Goal: Transaction & Acquisition: Purchase product/service

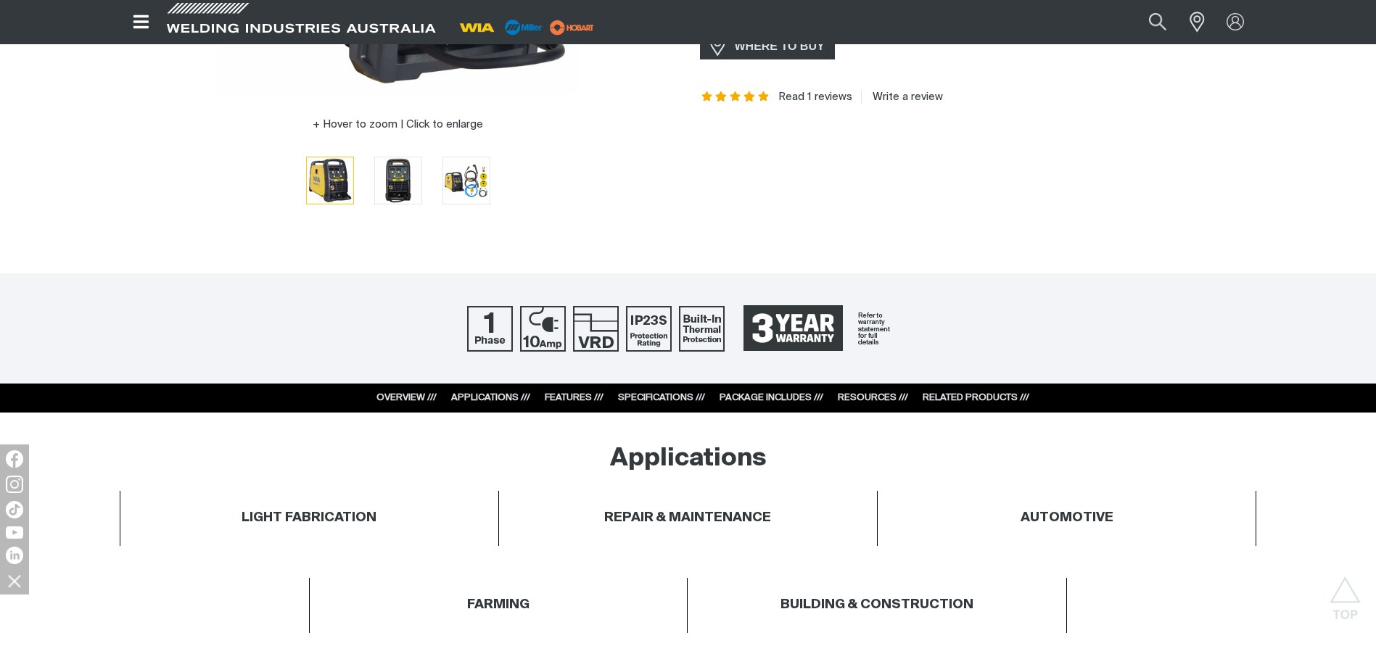
scroll to position [435, 0]
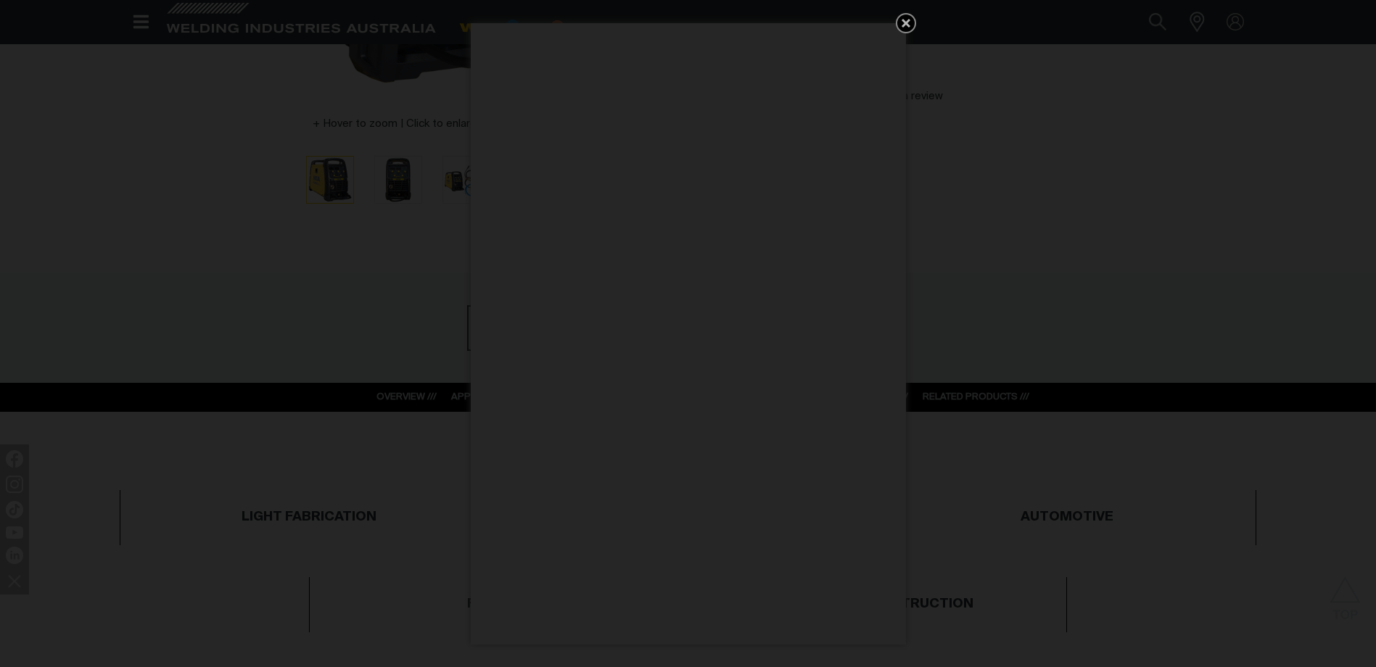
click at [907, 17] on icon "Get 5 WIA Welding Guides Free!" at bounding box center [905, 23] width 17 height 17
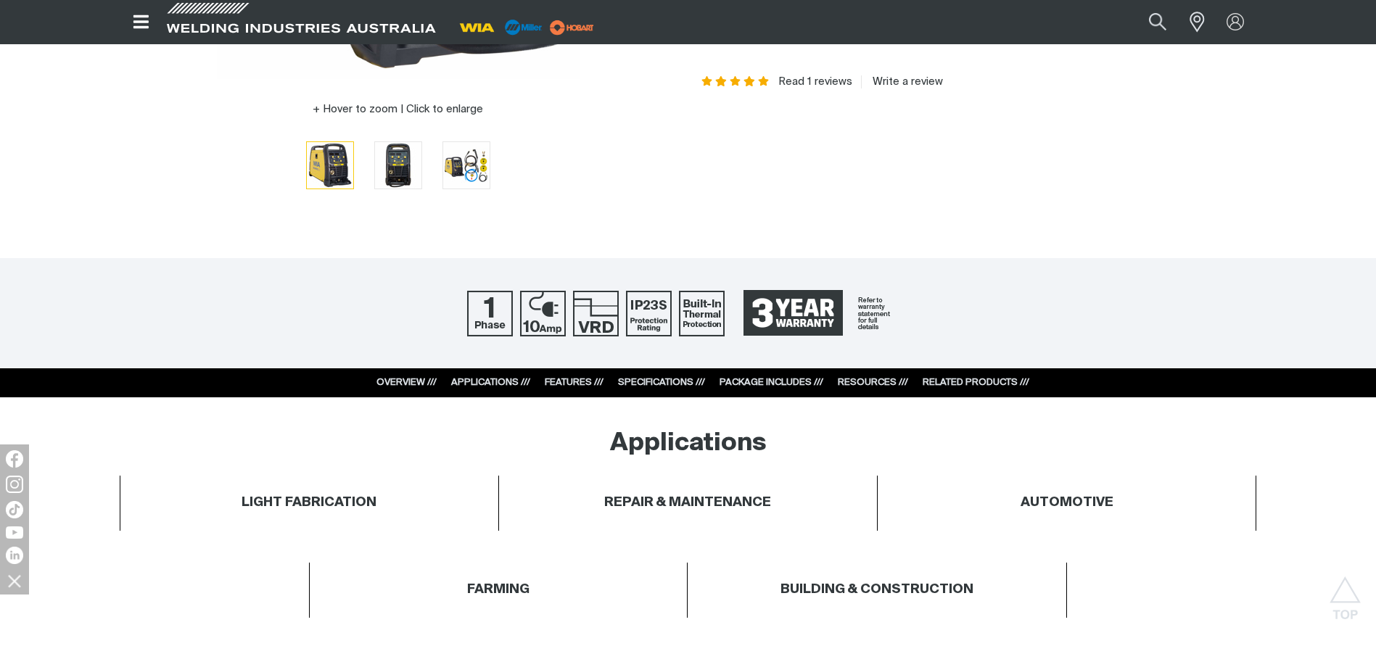
scroll to position [580, 0]
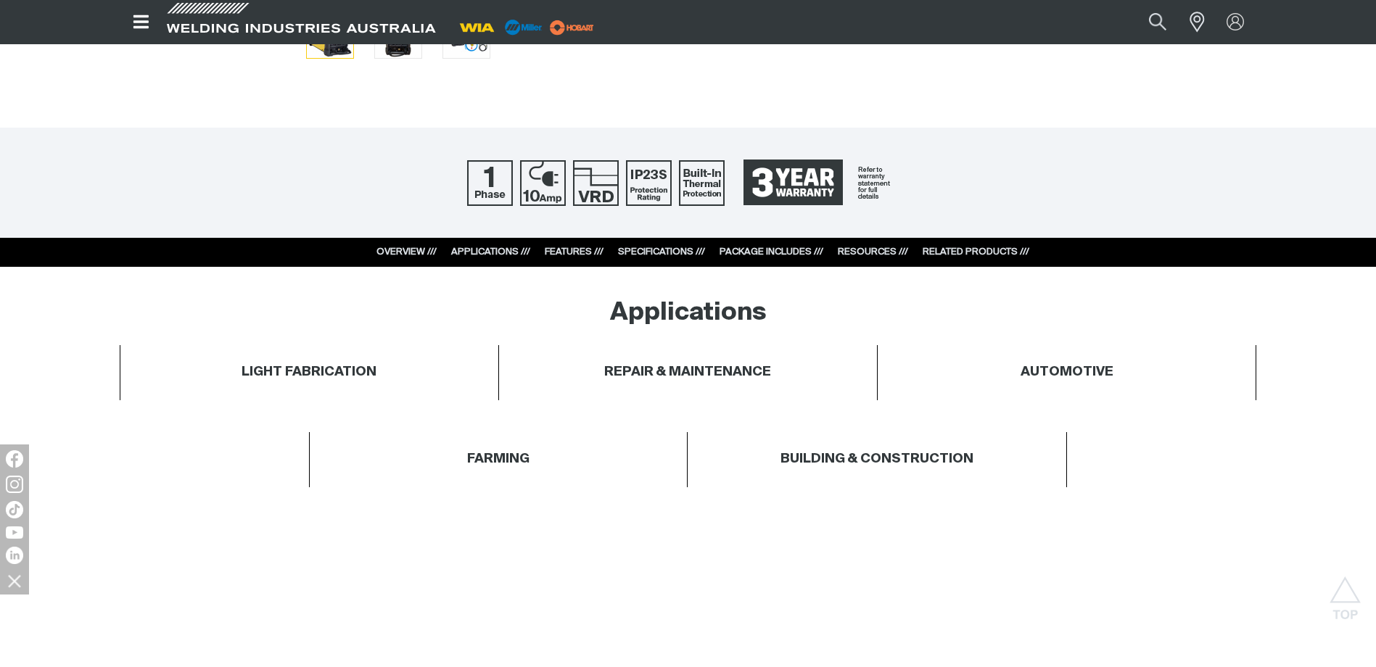
click at [954, 252] on link "RELATED PRODUCTS ///" at bounding box center [976, 251] width 107 height 9
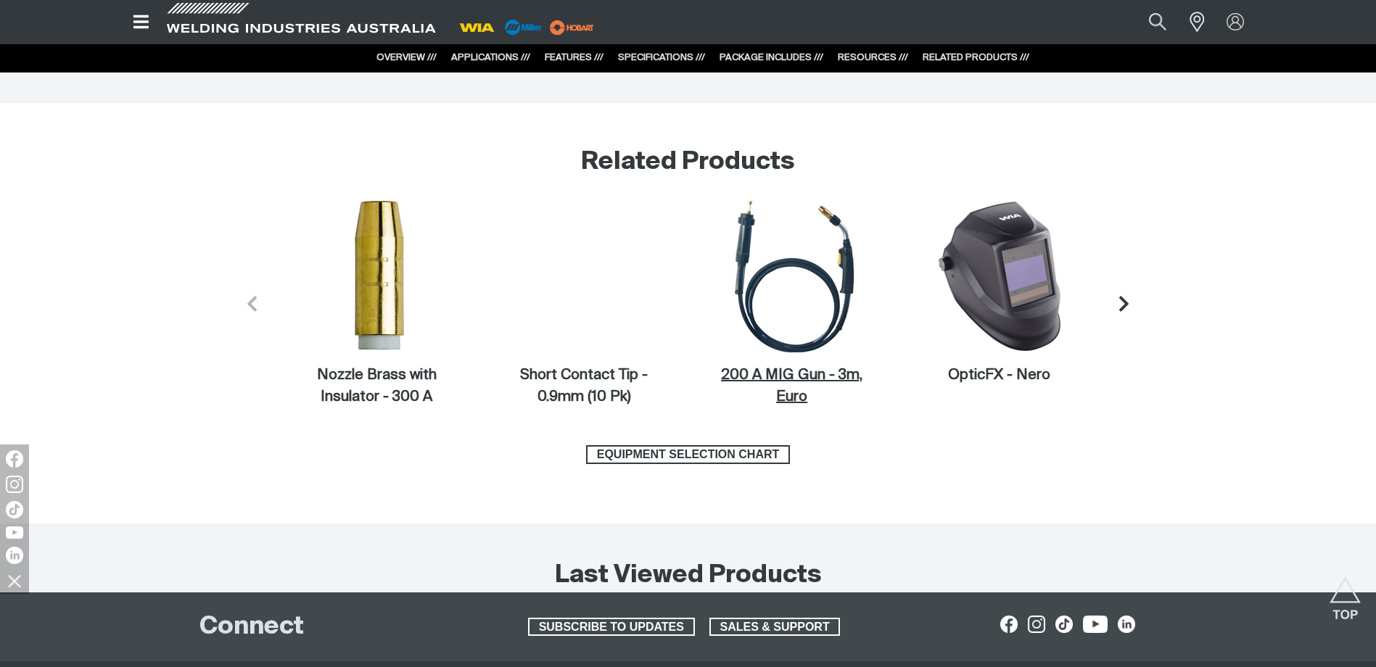
scroll to position [6232, 0]
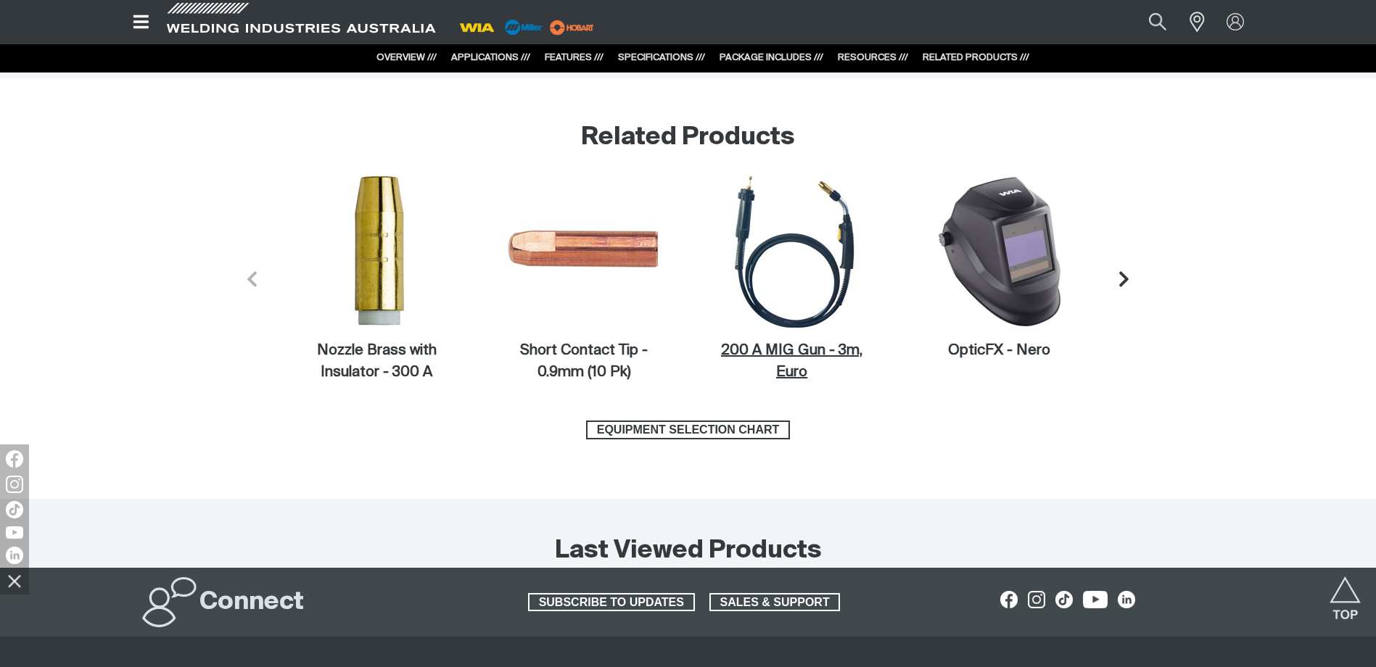
click at [798, 346] on figcaption "200 A MIG Gun - 3m, Euro" at bounding box center [791, 362] width 155 height 44
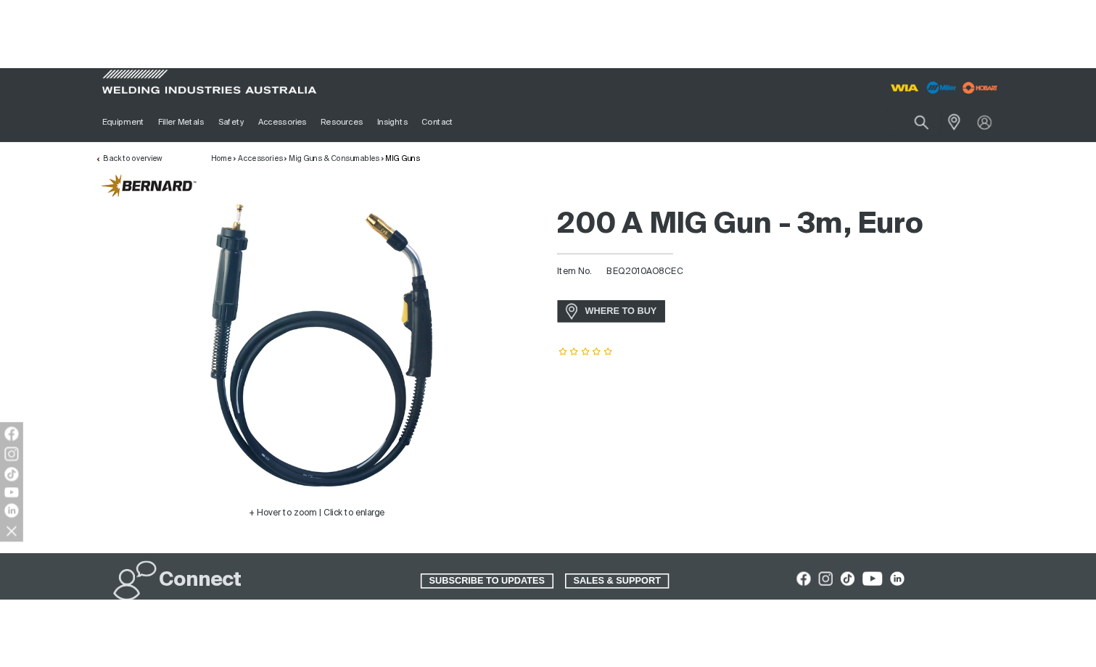
scroll to position [73, 0]
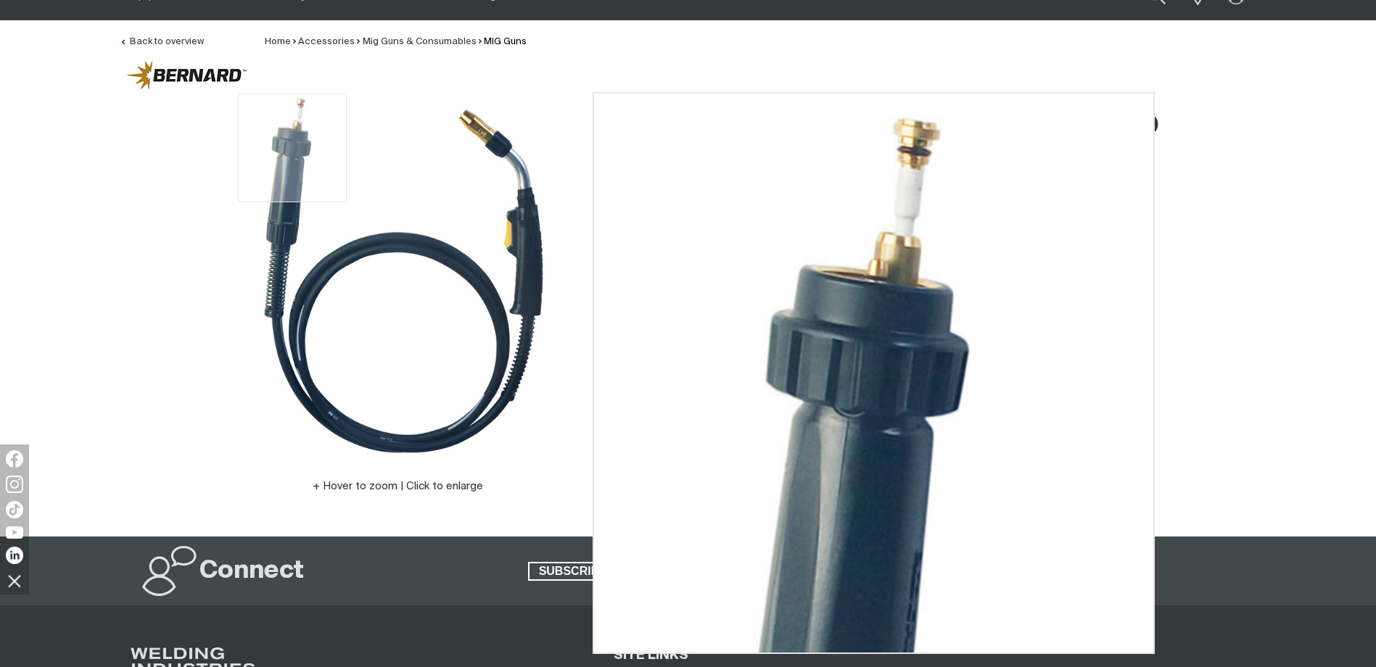
click at [292, 110] on img at bounding box center [398, 275] width 363 height 363
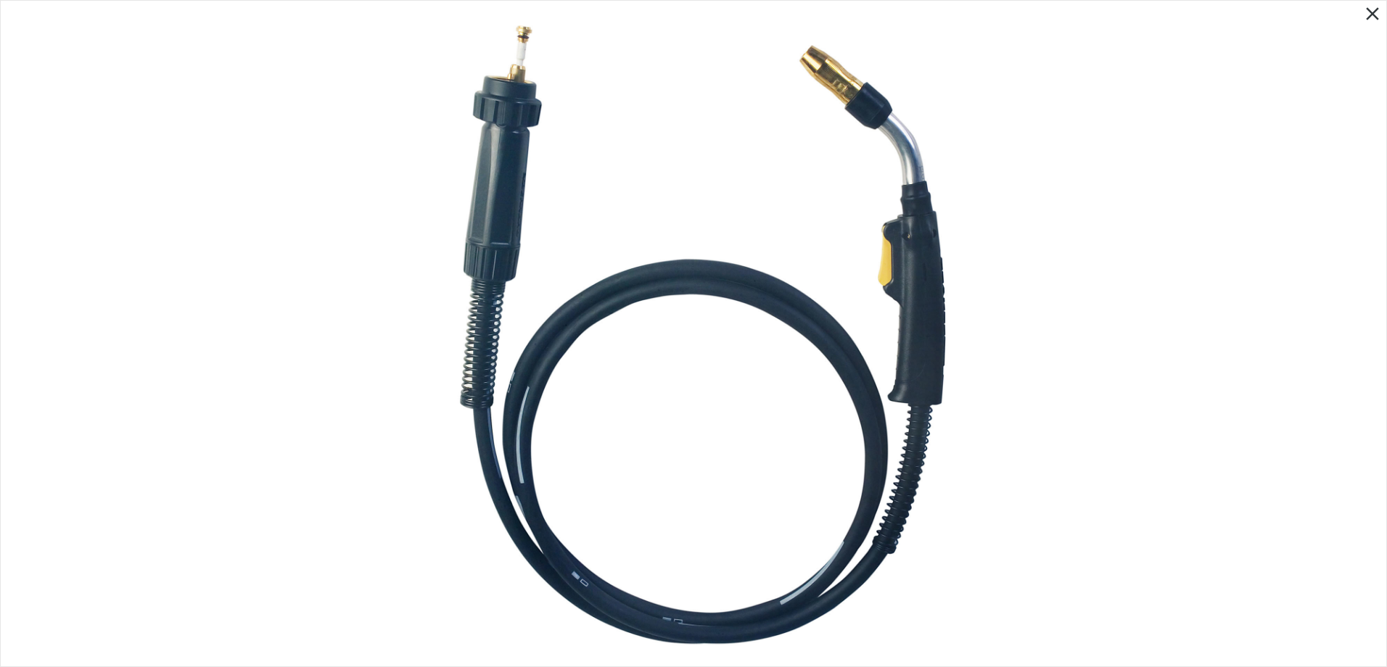
click at [526, 81] on img at bounding box center [693, 333] width 632 height 632
click at [523, 88] on img at bounding box center [693, 333] width 632 height 632
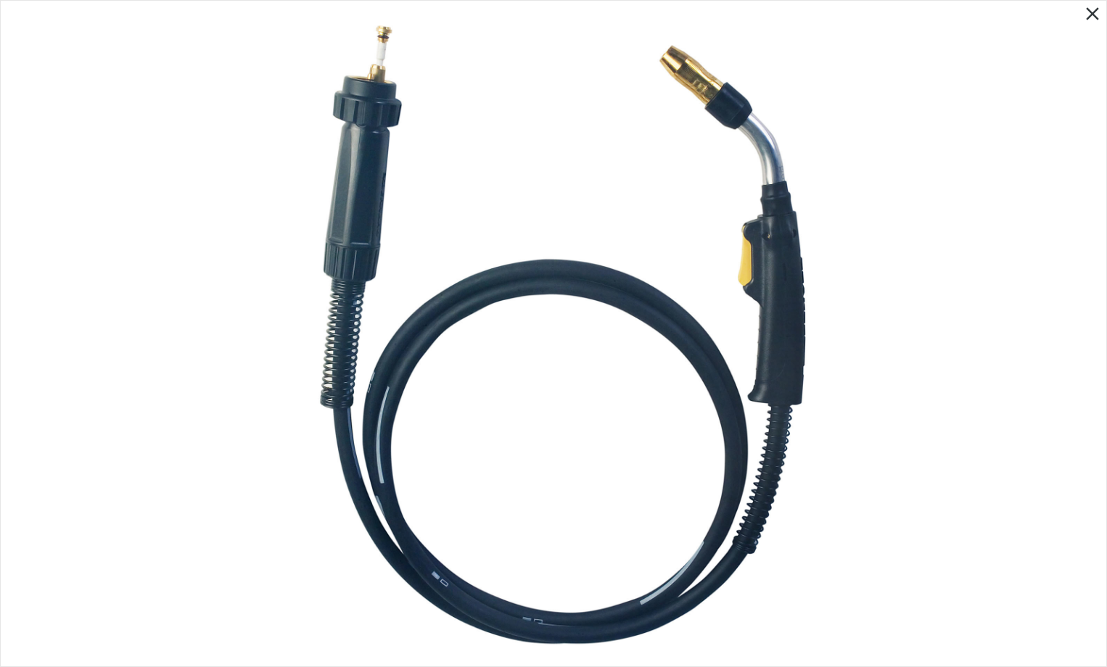
click at [395, 85] on img at bounding box center [553, 333] width 632 height 632
click at [1097, 12] on icon "Close pop-up overlay" at bounding box center [1092, 14] width 22 height 22
